Goal: Information Seeking & Learning: Learn about a topic

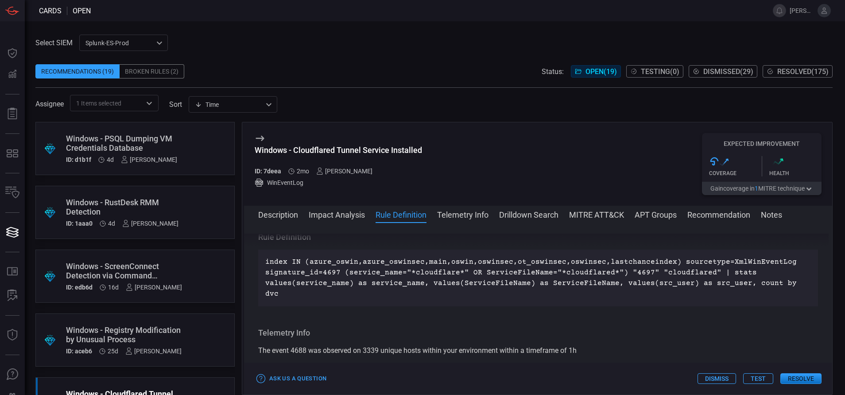
scroll to position [110, 0]
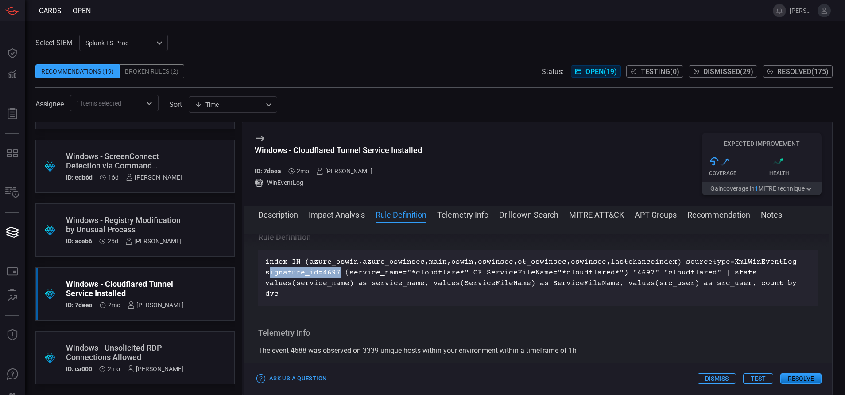
drag, startPoint x: 339, startPoint y: 281, endPoint x: 268, endPoint y: 285, distance: 71.9
click at [268, 285] on p "index IN (azure_oswin,azure_oswinsec,main,oswin,oswinsec,ot_oswinsec,oswinsec,l…" at bounding box center [538, 278] width 546 height 43
copy p "ignature_id=4697"
click at [337, 285] on p "index IN (azure_oswin,azure_oswinsec,main,oswin,oswinsec,ot_oswinsec,oswinsec,l…" at bounding box center [538, 278] width 546 height 43
drag, startPoint x: 337, startPoint y: 285, endPoint x: 264, endPoint y: 285, distance: 73.1
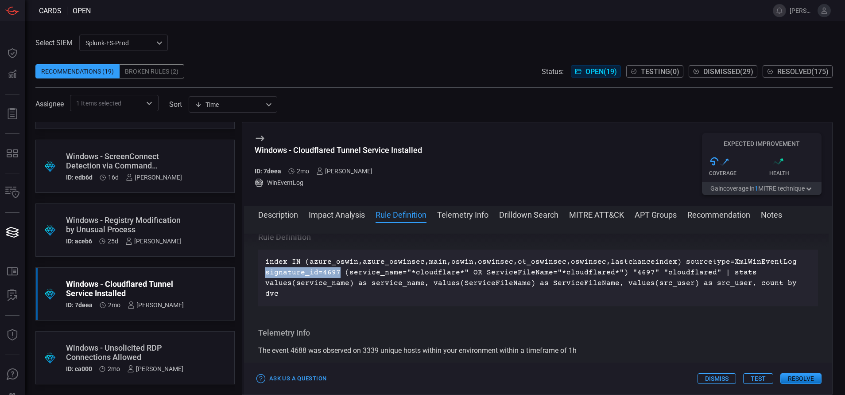
click at [264, 285] on div "index IN (azure_oswin,azure_oswinsec,main,oswin,oswinsec,ot_oswinsec,oswinsec,l…" at bounding box center [538, 277] width 560 height 57
copy p "signature_id=4697"
drag, startPoint x: 424, startPoint y: 147, endPoint x: 257, endPoint y: 150, distance: 168.0
click at [257, 150] on div "Windows - Cloudflared Tunnel Service Installed ID: 7deea 2mo [PERSON_NAME] WinE…" at bounding box center [538, 163] width 588 height 83
copy div "Windows - Cloudflared Tunnel Service Installed"
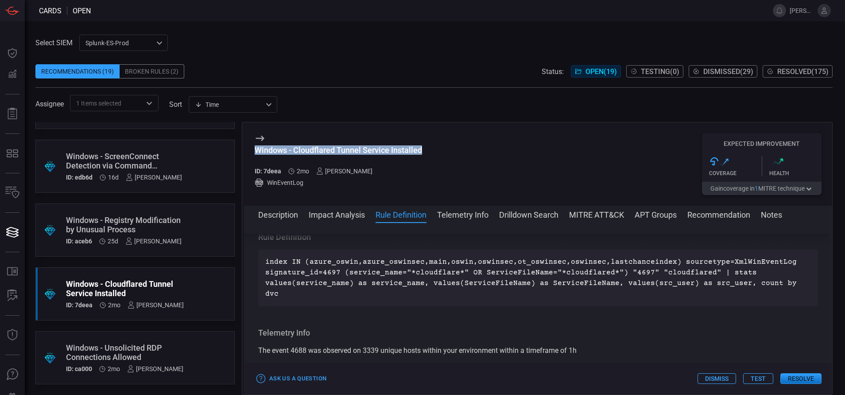
click at [592, 210] on button "MITRE ATT&CK" at bounding box center [596, 214] width 55 height 11
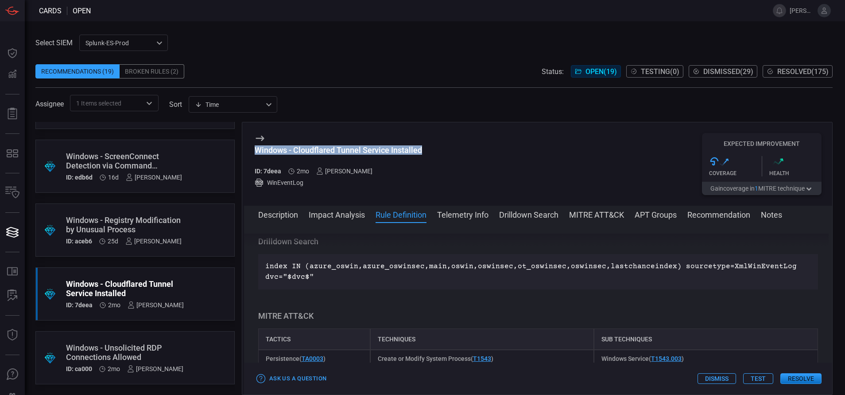
scroll to position [519, 0]
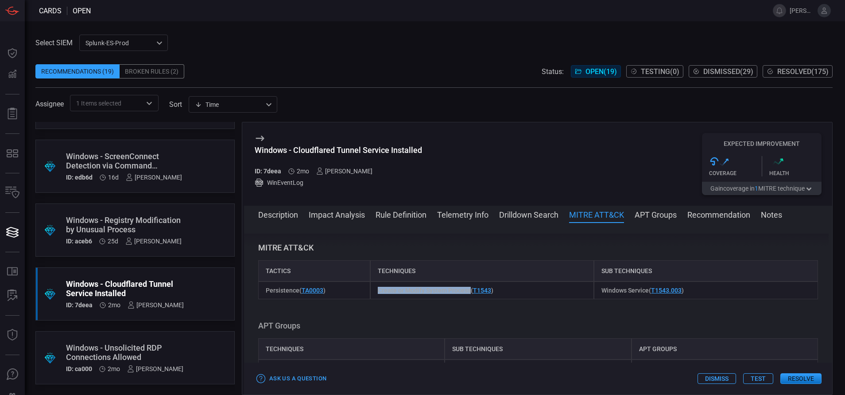
drag, startPoint x: 467, startPoint y: 288, endPoint x: 377, endPoint y: 290, distance: 90.9
click at [378, 290] on span "Create or Modify System Process ( T1543 )" at bounding box center [436, 290] width 116 height 7
copy span "Create or Modify System Process"
drag, startPoint x: 642, startPoint y: 288, endPoint x: 594, endPoint y: 289, distance: 47.4
click at [594, 289] on div "Windows Service ( T1543.003 )" at bounding box center [706, 290] width 224 height 18
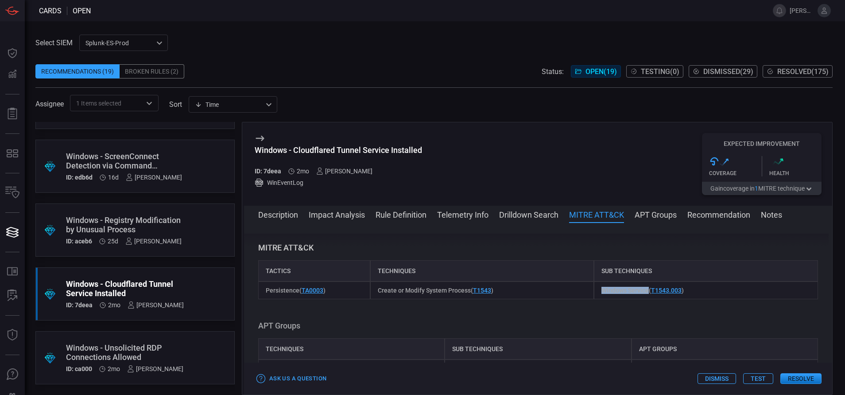
copy span "Windows Service"
click at [278, 212] on button "Description" at bounding box center [278, 214] width 40 height 11
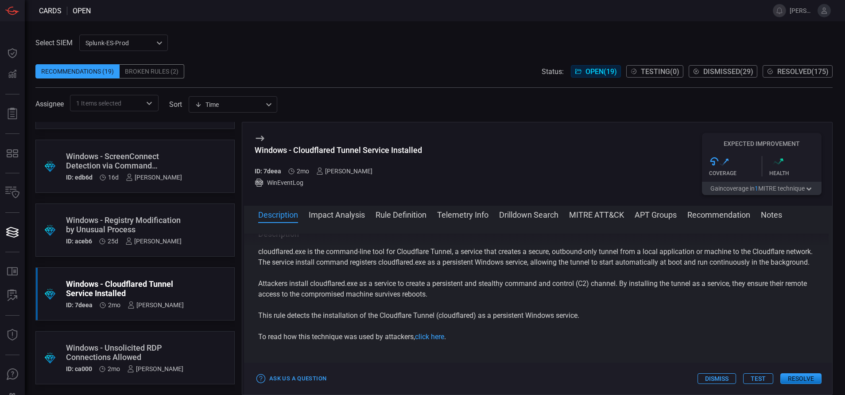
scroll to position [0, 0]
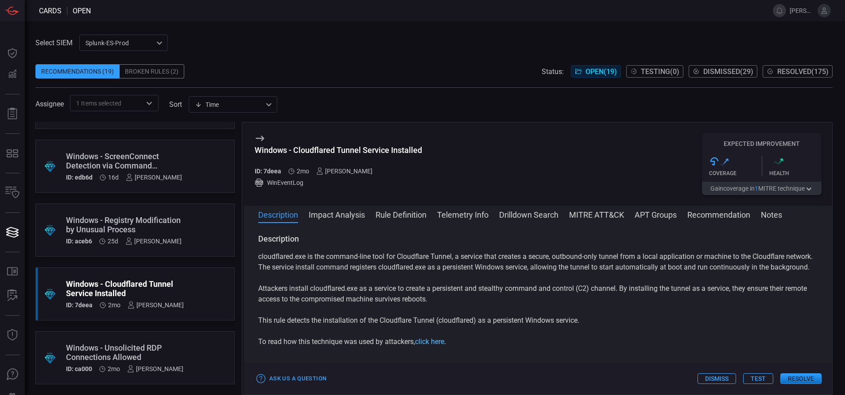
click at [432, 346] on link "click here" at bounding box center [429, 341] width 29 height 8
click at [413, 209] on button "Rule Definition" at bounding box center [401, 214] width 51 height 11
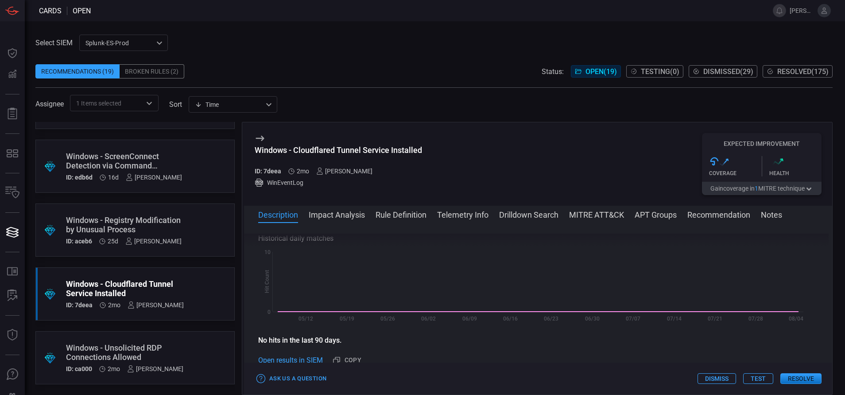
scroll to position [310, 0]
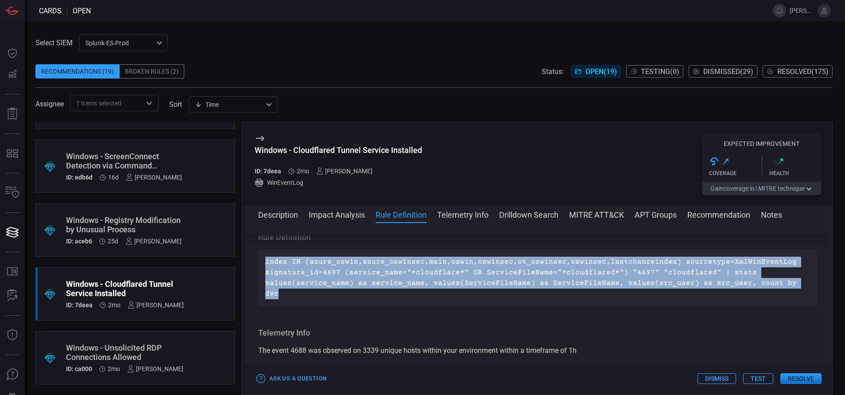
drag, startPoint x: 794, startPoint y: 294, endPoint x: 264, endPoint y: 269, distance: 531.4
click at [264, 269] on div "index IN (azure_oswin,azure_oswinsec,main,oswin,oswinsec,ot_oswinsec,oswinsec,l…" at bounding box center [538, 277] width 560 height 57
copy p "index IN (azure_oswin,azure_oswinsec,main,oswin,oswinsec,ot_oswinsec,oswinsec,l…"
click at [533, 213] on button "Drilldown Search" at bounding box center [528, 214] width 59 height 11
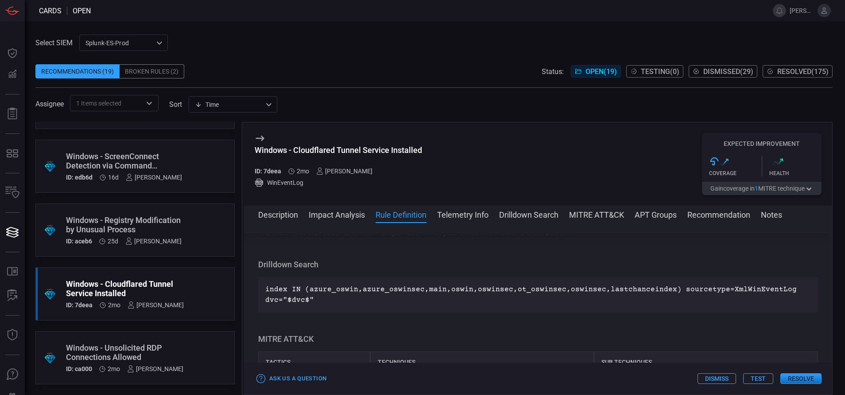
scroll to position [444, 0]
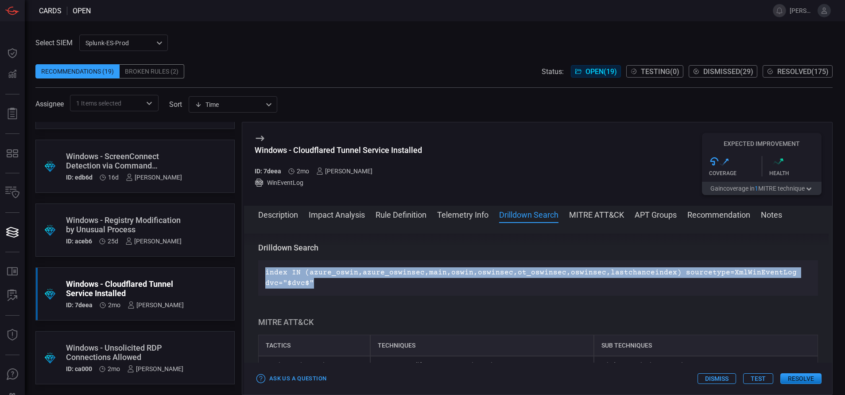
drag, startPoint x: 318, startPoint y: 280, endPoint x: 264, endPoint y: 268, distance: 55.6
click at [264, 268] on div "index IN (azure_oswin,azure_oswinsec,main,oswin,oswinsec,ot_oswinsec,oswinsec,l…" at bounding box center [538, 277] width 560 height 35
copy p "index IN (azure_oswin,azure_oswinsec,main,oswin,oswinsec,ot_oswinsec,oswinsec,l…"
click at [579, 210] on button "MITRE ATT&CK" at bounding box center [596, 214] width 55 height 11
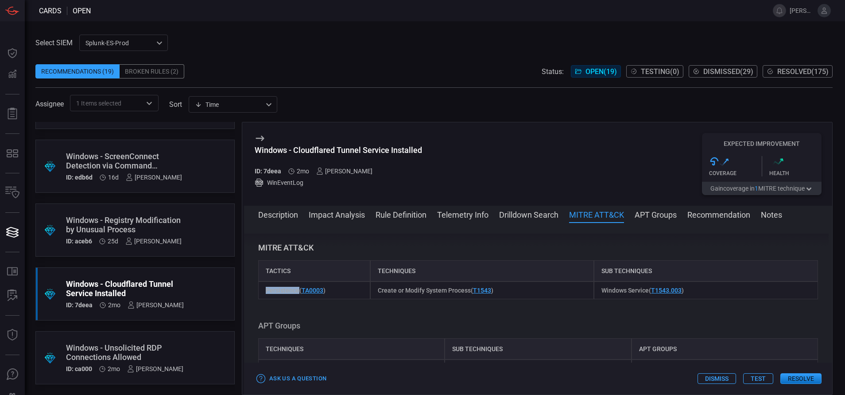
drag, startPoint x: 297, startPoint y: 288, endPoint x: 258, endPoint y: 292, distance: 39.2
click at [258, 292] on div "Persistence ( TA0003 )" at bounding box center [314, 290] width 112 height 18
copy span "Persistence"
